Goal: Communication & Community: Answer question/provide support

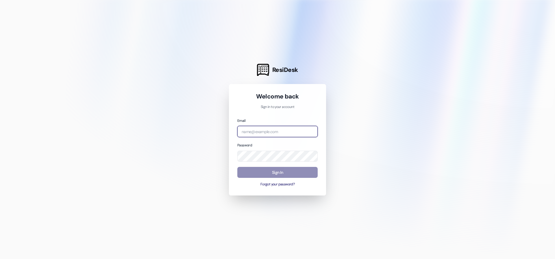
type input "[EMAIL_ADDRESS][DOMAIN_NAME]"
click at [278, 171] on button "Sign In" at bounding box center [277, 172] width 80 height 11
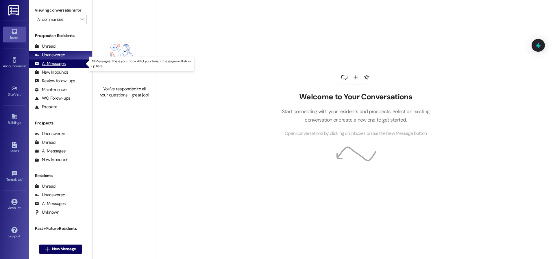
click at [44, 63] on div "All Messages" at bounding box center [50, 64] width 31 height 6
click at [49, 66] on div "All Messages" at bounding box center [50, 64] width 31 height 6
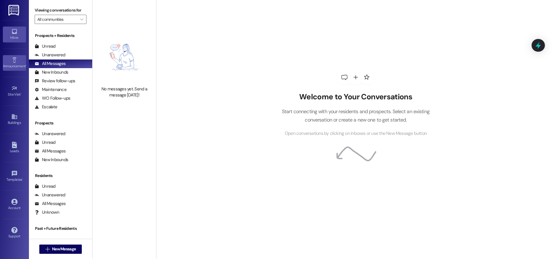
click at [15, 65] on div "Announcement •" at bounding box center [14, 66] width 29 height 6
